Goal: Task Accomplishment & Management: Manage account settings

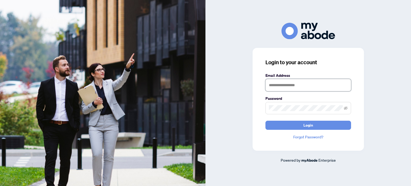
click at [282, 87] on input "text" at bounding box center [308, 85] width 86 height 12
type input "**********"
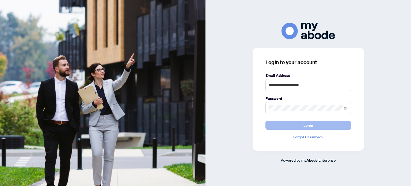
click at [296, 123] on button "Login" at bounding box center [308, 125] width 86 height 9
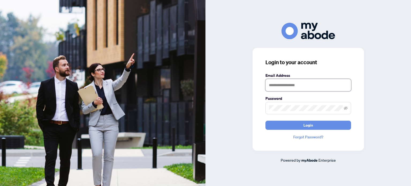
click at [294, 79] on input "text" at bounding box center [308, 85] width 86 height 12
type input "**********"
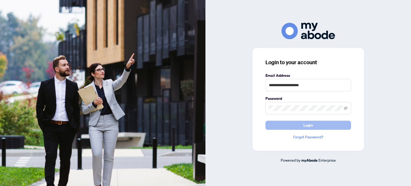
click at [288, 125] on button "Login" at bounding box center [308, 125] width 86 height 9
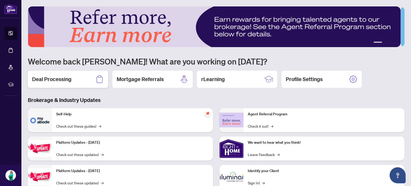
click at [76, 76] on div "Deal Processing" at bounding box center [68, 79] width 80 height 17
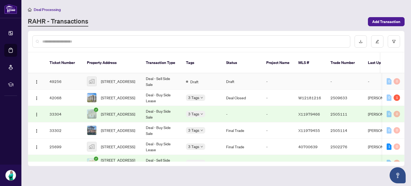
click at [59, 74] on td "49256" at bounding box center [63, 81] width 37 height 16
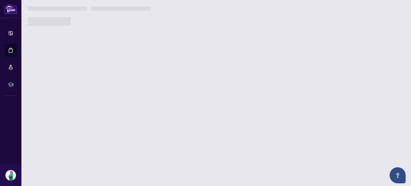
click at [59, 74] on main "Deal Processing RAHR - Transactions Add Transaction Ticket Number Property Addr…" at bounding box center [215, 93] width 389 height 186
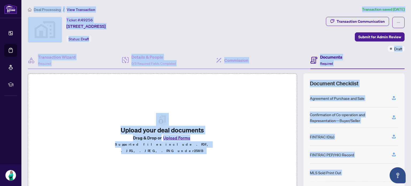
click at [235, 107] on div "Upload your deal documents Drag & Drop or Upload Forms Supported files include …" at bounding box center [162, 133] width 269 height 120
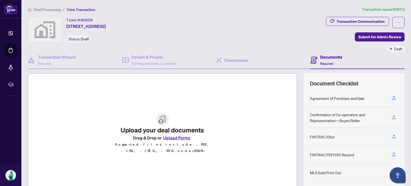
click at [183, 141] on button "Upload Forms" at bounding box center [177, 137] width 30 height 7
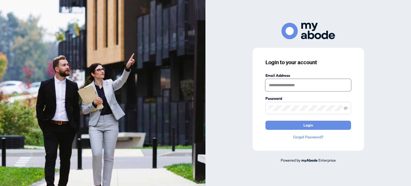
click at [301, 86] on input "text" at bounding box center [308, 85] width 86 height 12
type input "**********"
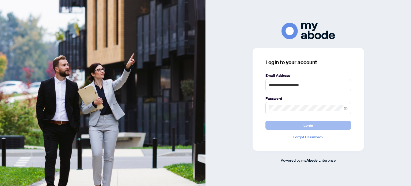
click at [301, 124] on button "Login" at bounding box center [308, 125] width 86 height 9
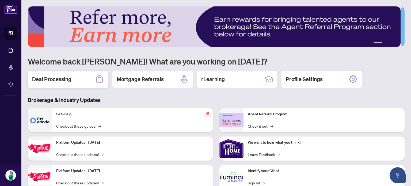
click at [71, 83] on div "Deal Processing" at bounding box center [68, 79] width 80 height 17
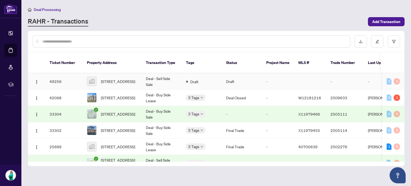
click at [60, 77] on td "49256" at bounding box center [63, 81] width 37 height 16
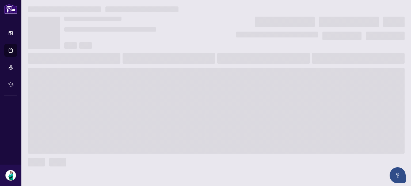
click at [60, 77] on main at bounding box center [215, 93] width 389 height 186
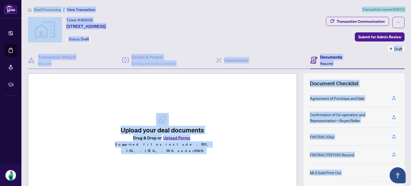
click at [178, 140] on button "Upload Forms" at bounding box center [177, 137] width 30 height 7
click at [85, 110] on div "Upload your deal documents Drag & Drop or Upload Forms Supported files include …" at bounding box center [162, 133] width 269 height 120
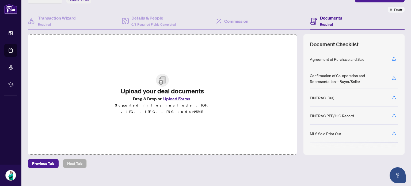
scroll to position [45, 0]
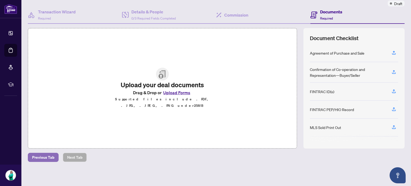
click at [47, 158] on span "Previous Tab" at bounding box center [43, 157] width 22 height 9
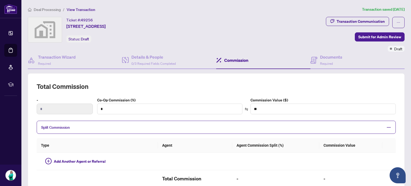
click at [74, 19] on div "Ticket #: 49256" at bounding box center [79, 20] width 26 height 6
click at [81, 9] on span "View Transaction" at bounding box center [81, 9] width 29 height 5
click at [52, 8] on span "Deal Processing" at bounding box center [47, 9] width 27 height 5
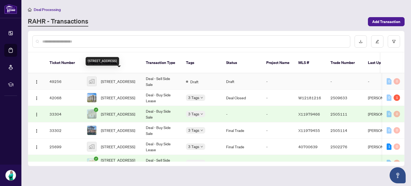
click at [109, 78] on span "[STREET_ADDRESS]" at bounding box center [118, 81] width 34 height 6
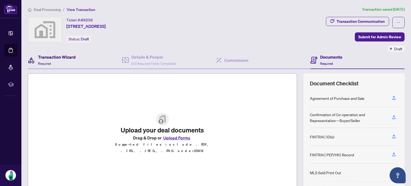
click at [69, 58] on h4 "Transaction Wizard" at bounding box center [57, 57] width 38 height 6
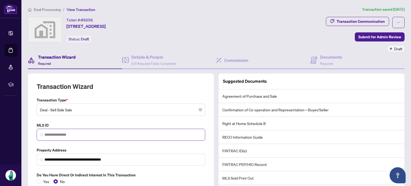
click at [81, 137] on span at bounding box center [121, 135] width 168 height 12
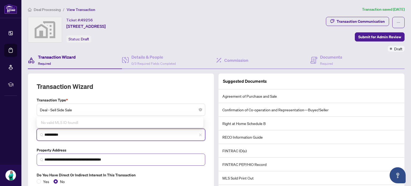
type input "**********"
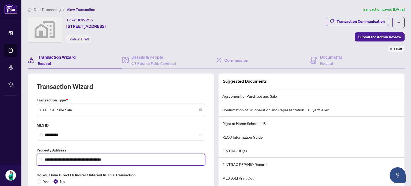
click at [75, 159] on input "**********" at bounding box center [122, 160] width 157 height 6
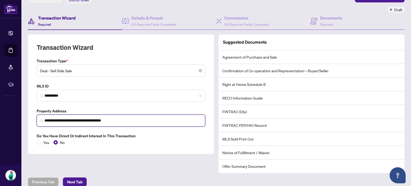
scroll to position [50, 0]
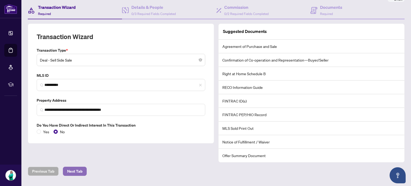
click at [77, 170] on span "Next Tab" at bounding box center [74, 171] width 15 height 9
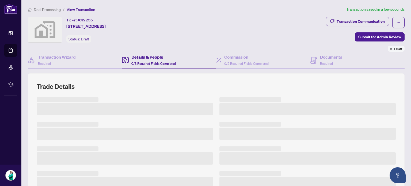
click at [77, 171] on h3 at bounding box center [68, 173] width 62 height 5
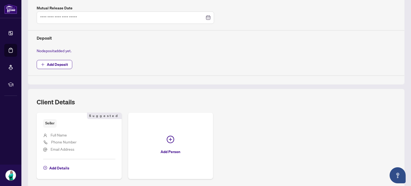
scroll to position [231, 0]
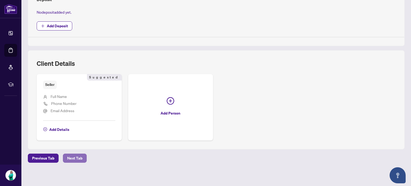
click at [82, 155] on button "Next Tab" at bounding box center [75, 157] width 24 height 9
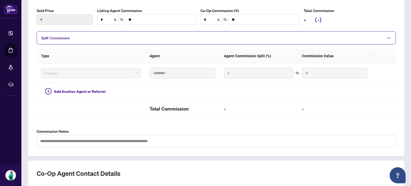
scroll to position [184, 0]
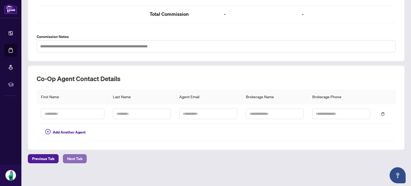
click at [69, 160] on span "Next Tab" at bounding box center [74, 158] width 15 height 9
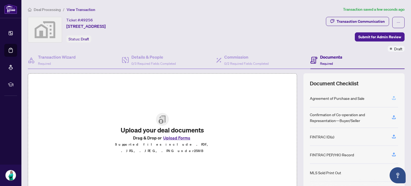
click at [392, 98] on icon "button" at bounding box center [394, 98] width 4 height 1
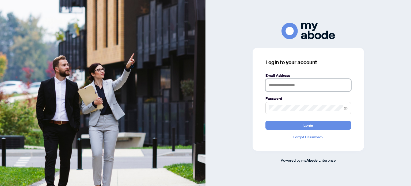
click at [285, 83] on input "text" at bounding box center [308, 85] width 86 height 12
type input "**********"
click at [285, 112] on span at bounding box center [308, 108] width 86 height 12
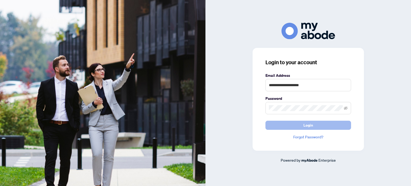
click at [289, 128] on button "Login" at bounding box center [308, 125] width 86 height 9
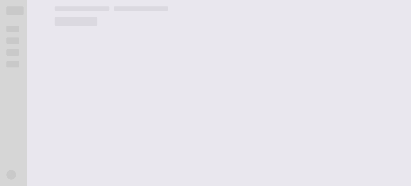
click at [289, 128] on main at bounding box center [229, 93] width 363 height 186
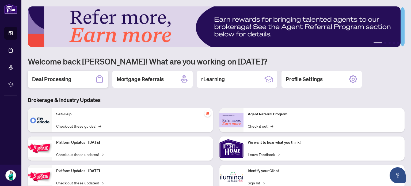
click at [90, 84] on div "Deal Processing" at bounding box center [68, 79] width 80 height 17
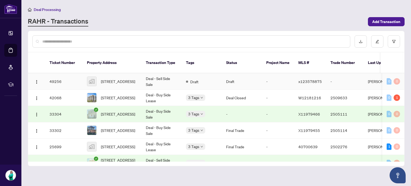
click at [61, 78] on td "49256" at bounding box center [63, 81] width 37 height 16
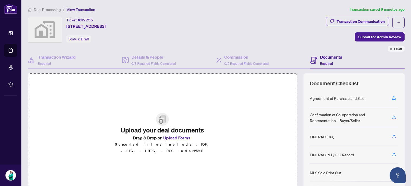
click at [178, 141] on button "Upload Forms" at bounding box center [177, 137] width 30 height 7
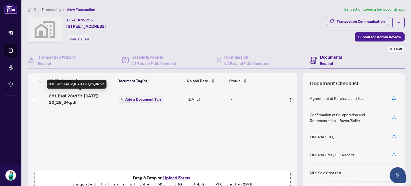
click at [86, 97] on span "381 East 23rd St_[DATE] 20_26_34.pdf" at bounding box center [81, 99] width 65 height 13
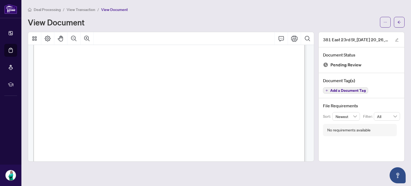
scroll to position [2763, 0]
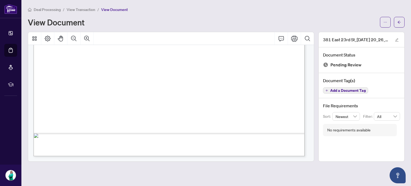
click at [336, 65] on span "Pending Review" at bounding box center [345, 64] width 31 height 7
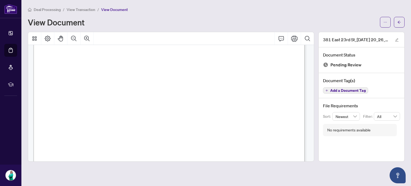
scroll to position [1989, 0]
click at [113, 10] on span "View Document" at bounding box center [114, 9] width 27 height 5
click at [77, 9] on span "View Transaction" at bounding box center [81, 9] width 29 height 5
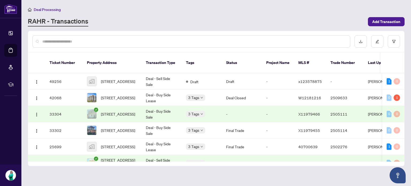
scroll to position [43, 0]
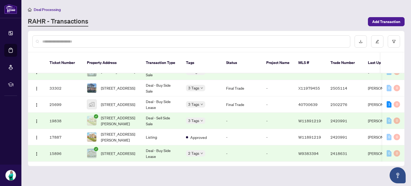
click at [224, 164] on main "Deal Processing RAHR - Transactions Add Transaction Ticket Number Property Addr…" at bounding box center [215, 93] width 389 height 186
click at [112, 131] on span "[STREET_ADDRESS][PERSON_NAME]" at bounding box center [119, 137] width 36 height 12
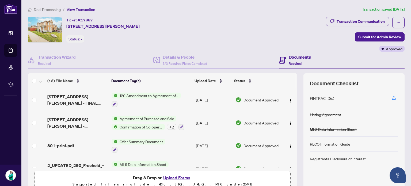
click at [297, 166] on div "(13) File Name Document Tag(s) Upload Date Status [STREET_ADDRESS][PERSON_NAME]…" at bounding box center [216, 133] width 376 height 120
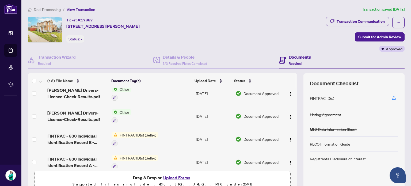
scroll to position [215, 0]
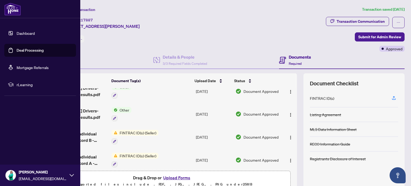
click at [28, 50] on link "Deal Processing" at bounding box center [30, 50] width 27 height 5
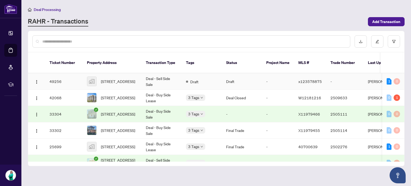
click at [56, 75] on td "49256" at bounding box center [63, 81] width 37 height 16
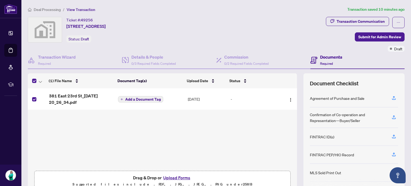
click at [186, 143] on div "(1) File Name Document Tag(s) Upload Date Status 381 East 23rd St_2025-08-21 20…" at bounding box center [162, 133] width 269 height 120
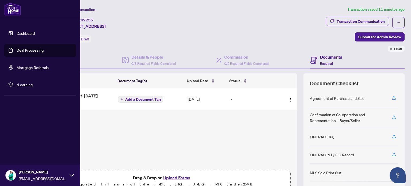
click at [17, 48] on link "Deal Processing" at bounding box center [30, 50] width 27 height 5
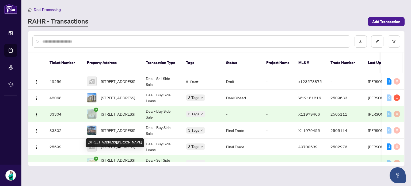
click at [131, 157] on span "[STREET_ADDRESS][PERSON_NAME]" at bounding box center [119, 163] width 36 height 12
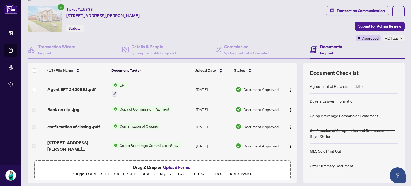
scroll to position [46, 0]
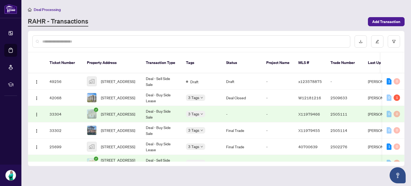
scroll to position [43, 0]
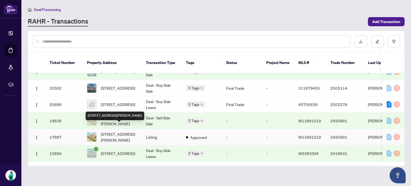
click at [109, 134] on span "[STREET_ADDRESS][PERSON_NAME]" at bounding box center [119, 137] width 36 height 12
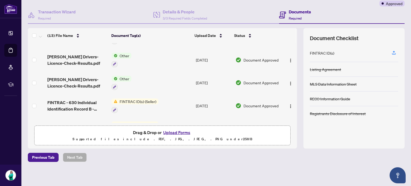
scroll to position [205, 0]
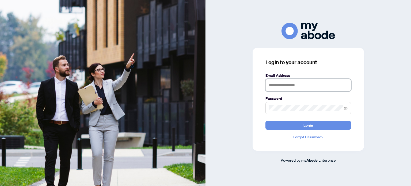
click at [285, 86] on input "text" at bounding box center [308, 85] width 86 height 12
type input "**********"
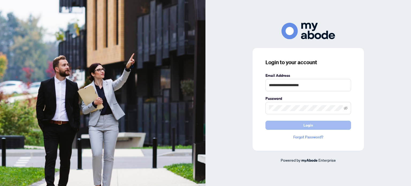
click at [301, 125] on button "Login" at bounding box center [308, 125] width 86 height 9
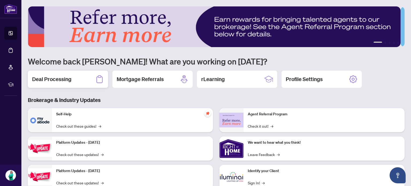
click at [71, 72] on div "Deal Processing" at bounding box center [68, 79] width 80 height 17
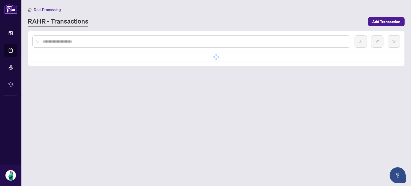
click at [71, 72] on main "Deal Processing [PERSON_NAME] - Transactions Add Transaction No data No data" at bounding box center [215, 93] width 389 height 186
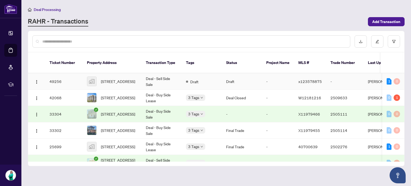
click at [56, 80] on td "49256" at bounding box center [63, 81] width 37 height 16
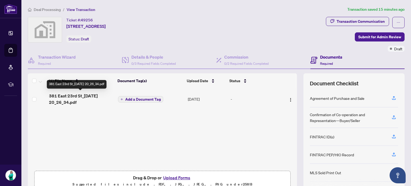
click at [71, 100] on span "381 East 23rd St_[DATE] 20_26_34.pdf" at bounding box center [81, 99] width 65 height 13
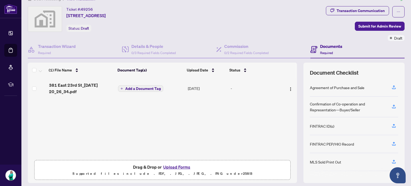
scroll to position [21, 0]
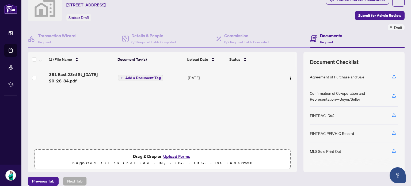
click at [184, 158] on button "Upload Forms" at bounding box center [177, 156] width 30 height 7
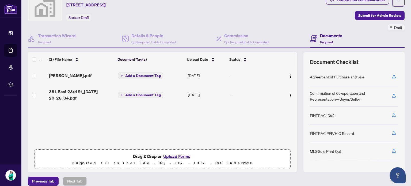
click at [183, 156] on button "Upload Forms" at bounding box center [177, 156] width 30 height 7
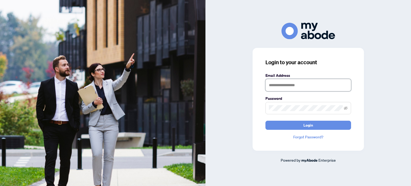
click at [290, 88] on input "text" at bounding box center [308, 85] width 86 height 12
type input "**********"
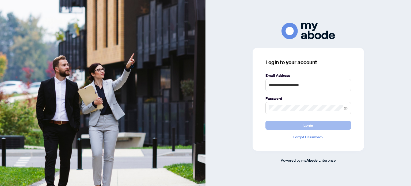
click at [318, 124] on button "Login" at bounding box center [308, 125] width 86 height 9
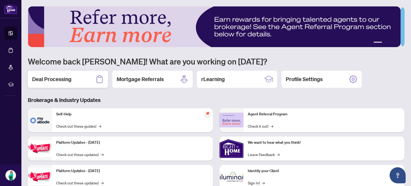
click at [94, 86] on div "Deal Processing" at bounding box center [68, 79] width 80 height 17
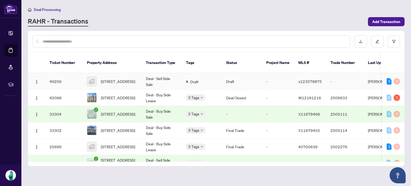
click at [92, 77] on img at bounding box center [91, 81] width 9 height 9
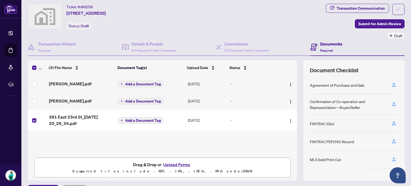
scroll to position [2, 0]
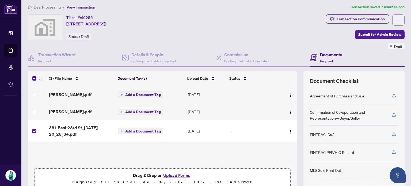
click at [396, 21] on icon "ellipsis" at bounding box center [398, 20] width 4 height 4
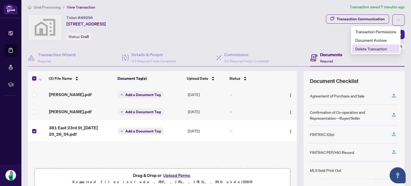
click at [367, 50] on span "Delete Transaction" at bounding box center [375, 49] width 41 height 6
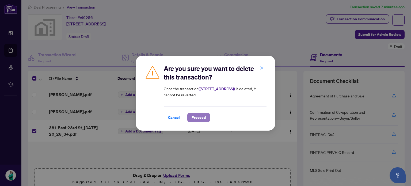
click at [197, 117] on span "Proceed" at bounding box center [198, 117] width 14 height 9
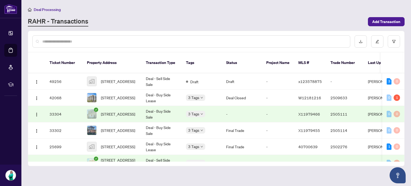
click at [60, 40] on input "text" at bounding box center [193, 42] width 303 height 6
click at [387, 24] on span "Add Transaction" at bounding box center [386, 21] width 28 height 9
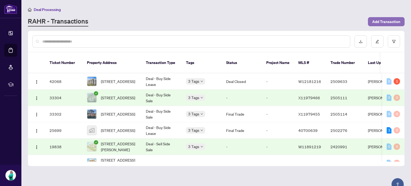
click at [393, 22] on span "Add Transaction" at bounding box center [386, 21] width 28 height 9
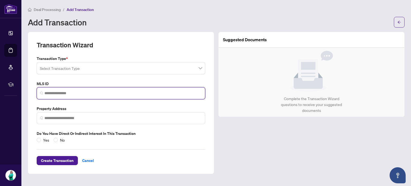
click at [117, 94] on input "search" at bounding box center [122, 93] width 157 height 6
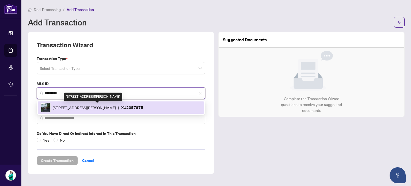
click at [111, 107] on span "[STREET_ADDRESS][PERSON_NAME]" at bounding box center [84, 108] width 63 height 6
type input "*********"
type input "**********"
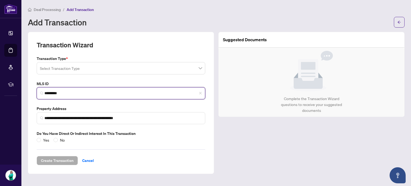
type input "*********"
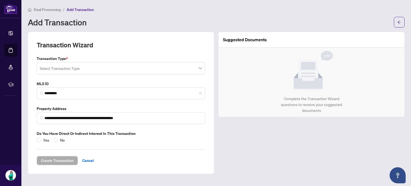
click at [111, 72] on input "search" at bounding box center [118, 69] width 157 height 12
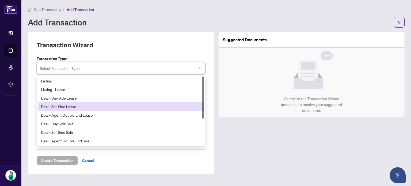
click at [75, 103] on div "Deal - Sell Side Lease" at bounding box center [121, 106] width 160 height 6
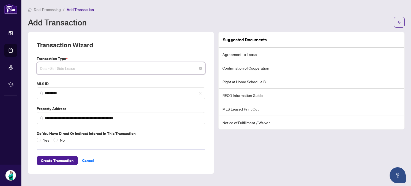
click at [84, 68] on span "Deal - Sell Side Lease" at bounding box center [121, 68] width 162 height 10
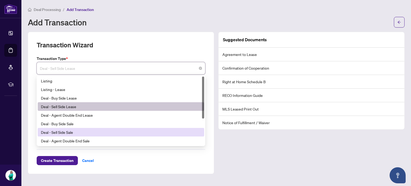
click at [67, 133] on div "Deal - Sell Side Sale" at bounding box center [121, 132] width 160 height 6
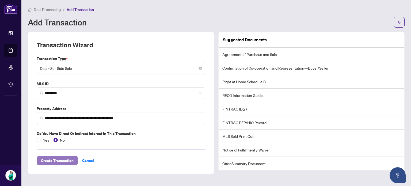
click at [56, 162] on span "Create Transaction" at bounding box center [57, 160] width 33 height 9
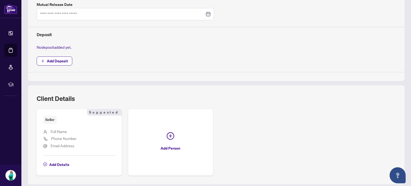
scroll to position [231, 0]
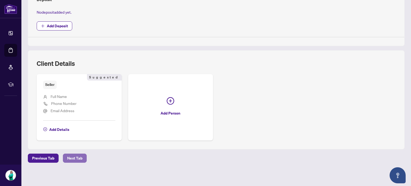
click at [81, 154] on span "Next Tab" at bounding box center [74, 158] width 15 height 9
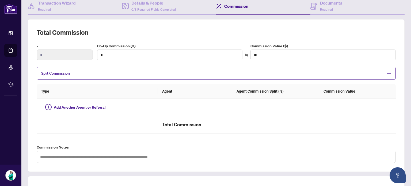
scroll to position [51, 0]
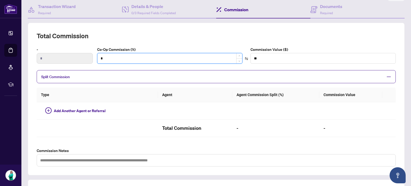
click at [145, 55] on input "*" at bounding box center [169, 58] width 145 height 10
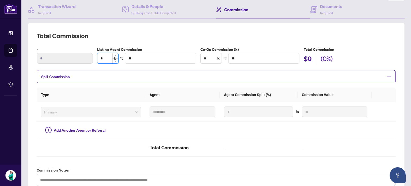
click at [104, 56] on input "*" at bounding box center [107, 58] width 21 height 10
type input "****"
click at [210, 61] on input "*" at bounding box center [211, 58] width 21 height 10
type input "***"
click at [203, 58] on input "*" at bounding box center [211, 58] width 21 height 10
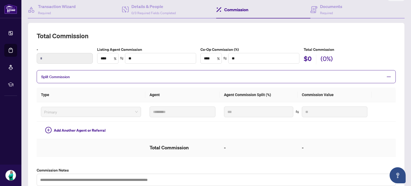
type input "*"
click at [280, 152] on td "-" at bounding box center [259, 147] width 78 height 17
click at [307, 57] on h2 "$0" at bounding box center [307, 59] width 8 height 10
click at [322, 58] on h2 "(0%)" at bounding box center [326, 59] width 12 height 10
click at [328, 59] on h2 "(0%)" at bounding box center [326, 59] width 12 height 10
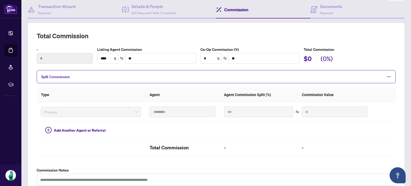
click at [328, 59] on h2 "(0%)" at bounding box center [326, 59] width 12 height 10
click at [328, 58] on h2 "(0%)" at bounding box center [326, 59] width 12 height 10
click at [259, 56] on input "**" at bounding box center [263, 58] width 71 height 10
click at [195, 77] on span "Split Commission" at bounding box center [212, 77] width 342 height 6
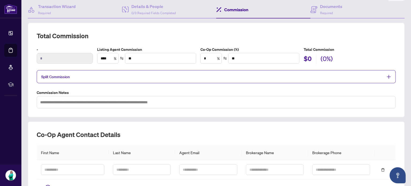
click at [322, 56] on h2 "(0%)" at bounding box center [326, 59] width 12 height 10
click at [312, 57] on div "$0 (0%)" at bounding box center [349, 59] width 92 height 10
click at [309, 56] on h2 "$0" at bounding box center [307, 59] width 8 height 10
click at [317, 56] on div "$0 (0%)" at bounding box center [349, 59] width 92 height 10
click at [328, 58] on h2 "(0%)" at bounding box center [326, 59] width 12 height 10
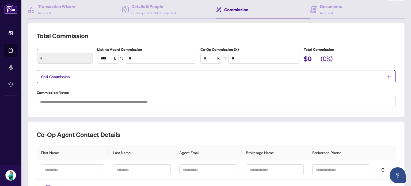
click at [386, 78] on div at bounding box center [387, 77] width 8 height 6
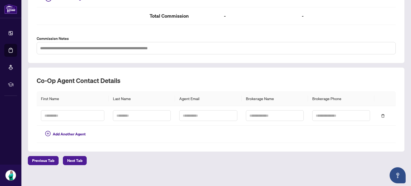
scroll to position [184, 0]
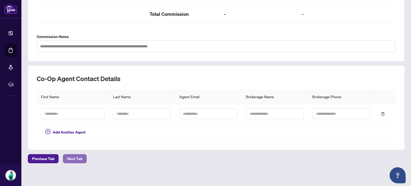
click at [72, 156] on span "Next Tab" at bounding box center [74, 158] width 15 height 9
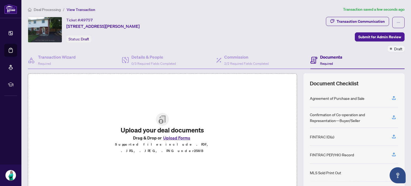
click at [184, 140] on button "Upload Forms" at bounding box center [177, 137] width 30 height 7
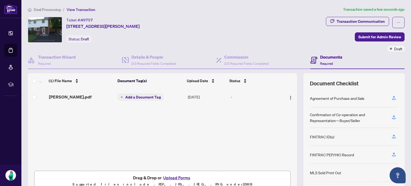
click at [168, 176] on button "Upload Forms" at bounding box center [177, 177] width 30 height 7
click at [182, 175] on button "Upload Forms" at bounding box center [177, 177] width 30 height 7
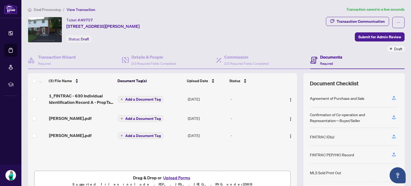
click at [185, 179] on button "Upload Forms" at bounding box center [177, 177] width 30 height 7
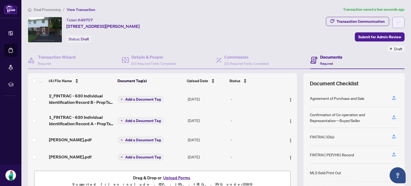
click at [396, 26] on button "button" at bounding box center [398, 22] width 12 height 11
click at [326, 39] on div "Transaction Communication Submit for Admin Review Draft" at bounding box center [365, 34] width 79 height 35
click at [36, 9] on span "Deal Processing" at bounding box center [47, 9] width 27 height 5
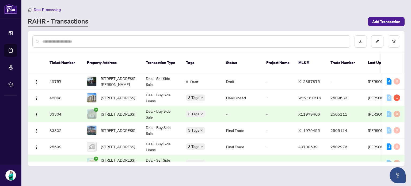
scroll to position [43, 0]
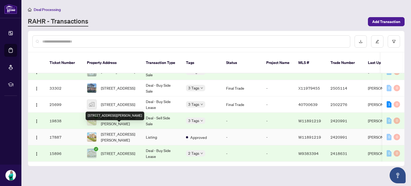
click at [124, 131] on span "[STREET_ADDRESS][PERSON_NAME]" at bounding box center [119, 137] width 36 height 12
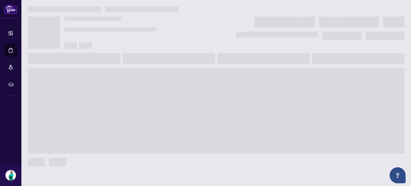
click at [124, 130] on span at bounding box center [216, 111] width 376 height 86
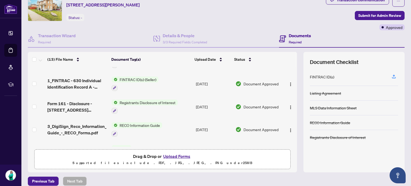
scroll to position [137, 0]
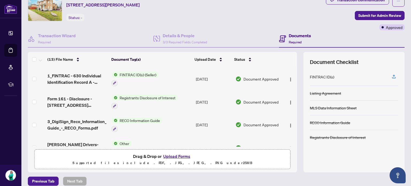
click at [293, 129] on div "(13) File Name Document Tag(s) Upload Date Status [STREET_ADDRESS][PERSON_NAME]…" at bounding box center [216, 112] width 376 height 120
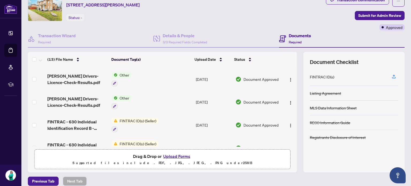
click at [48, 11] on img at bounding box center [45, 8] width 34 height 25
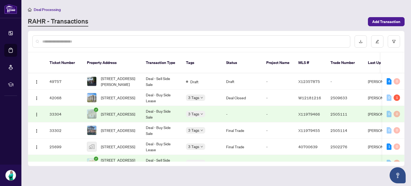
click at [404, 143] on div "Ticket Number Property Address Transaction Type Tags Status Project Name MLS # …" at bounding box center [216, 98] width 376 height 135
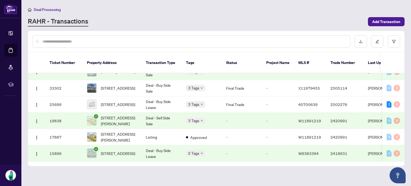
scroll to position [43, 0]
click at [116, 131] on span "[STREET_ADDRESS][PERSON_NAME]" at bounding box center [119, 137] width 36 height 12
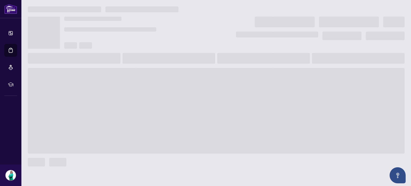
click at [116, 128] on span at bounding box center [216, 111] width 376 height 86
